Goal: Use online tool/utility: Use online tool/utility

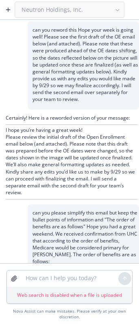
scroll to position [1136, 0]
